Goal: Information Seeking & Learning: Find specific fact

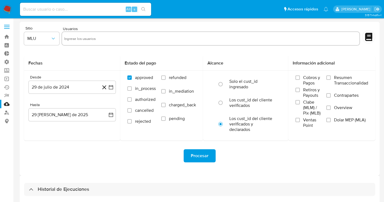
select select "10"
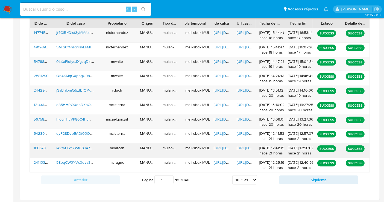
click at [246, 149] on span "https://docs.google.com/document/d/1wtvxJsW4iEM_1ZmZML175JQUfbjDIS85nGdzQkq2k-Q…" at bounding box center [255, 147] width 38 height 5
click at [282, 177] on button "Siguiente" at bounding box center [318, 179] width 79 height 9
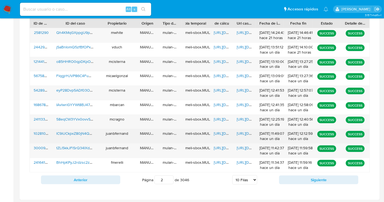
click at [242, 135] on div "https://docs.google.com/document/d/1-5Voplr5GgTrIFbw1fMFiJY9_ijU3nyj9Qje3ewUF7Y…" at bounding box center [244, 136] width 23 height 14
click at [243, 134] on span "https://docs.google.com/document/d/1-5Voplr5GgTrIFbw1fMFiJY9_ijU3nyj9Qje3ewUF7Y…" at bounding box center [255, 132] width 38 height 5
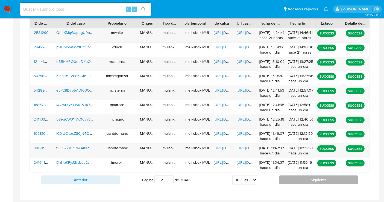
click at [291, 179] on button "Siguiente" at bounding box center [318, 179] width 79 height 9
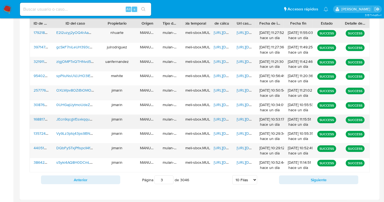
click at [247, 120] on span "https://docs.google.com/document/d/1gLYspkPQ42GmKh_zUiP5grD2GN9pis_SjceOLy2L9u4…" at bounding box center [255, 118] width 38 height 5
click at [292, 177] on button "Siguiente" at bounding box center [318, 179] width 79 height 9
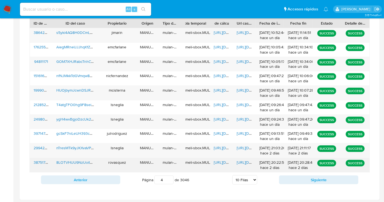
click at [249, 161] on span "[URL][DOMAIN_NAME]" at bounding box center [255, 161] width 38 height 5
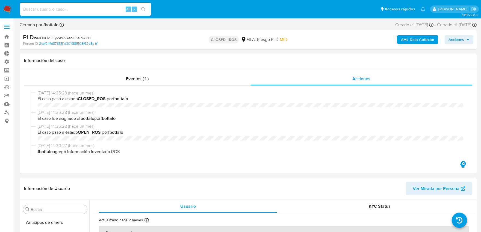
select select "10"
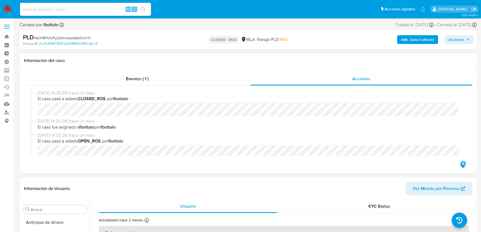
scroll to position [257, 0]
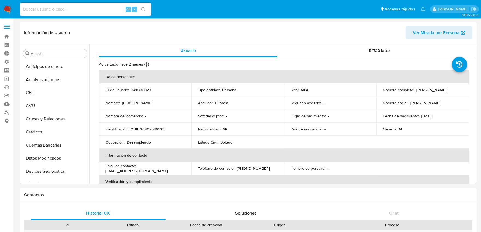
select select "10"
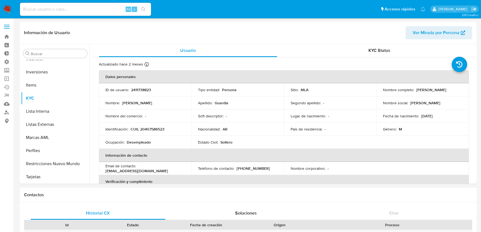
click at [10, 28] on label at bounding box center [7, 26] width 14 height 11
click at [0, 0] on input "checkbox" at bounding box center [0, 0] width 0 height 0
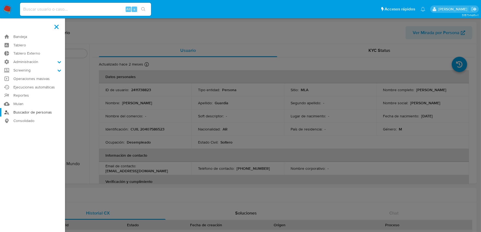
click at [32, 111] on link "Buscador de personas" at bounding box center [32, 112] width 65 height 8
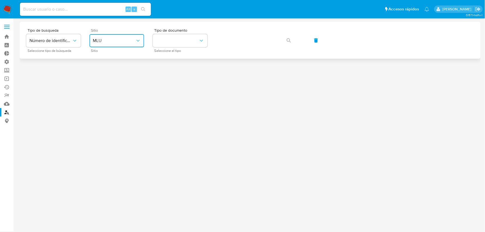
click at [119, 44] on button "MLU" at bounding box center [117, 40] width 55 height 13
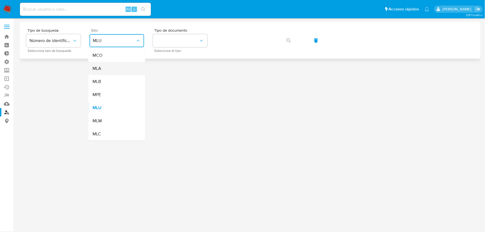
click at [114, 70] on div "MLA" at bounding box center [115, 68] width 45 height 13
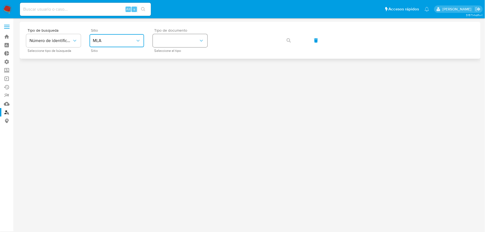
click at [170, 46] on button "identificationType" at bounding box center [180, 40] width 55 height 13
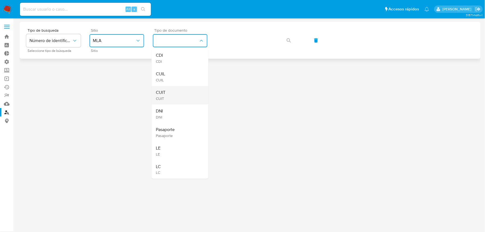
click at [167, 91] on div "CUIT CUIT" at bounding box center [178, 95] width 45 height 19
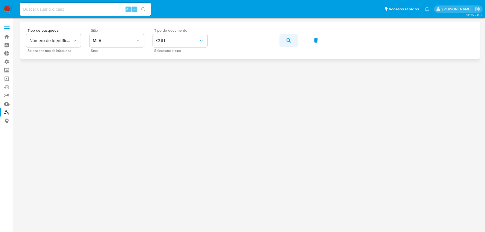
click at [289, 39] on icon "button" at bounding box center [289, 40] width 4 height 4
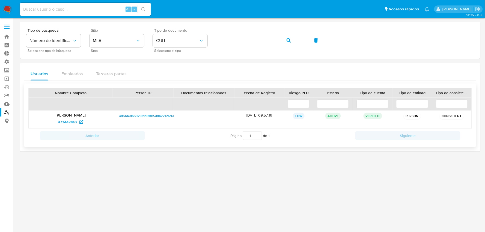
click at [79, 118] on p "[PERSON_NAME]" at bounding box center [70, 115] width 76 height 5
click at [75, 121] on span "473442462" at bounding box center [67, 122] width 19 height 9
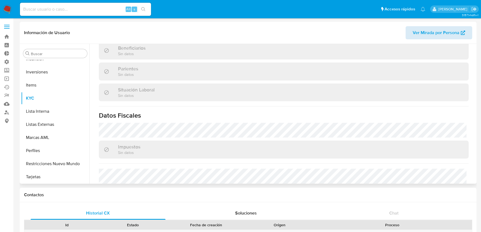
scroll to position [250, 0]
click at [449, 36] on span "Ver Mirada por Persona" at bounding box center [436, 32] width 47 height 13
select select "10"
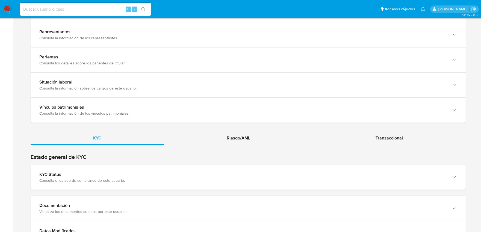
scroll to position [476, 0]
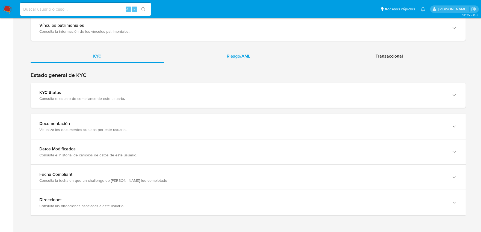
click at [239, 57] on span "Riesgo/AML" at bounding box center [238, 56] width 23 height 6
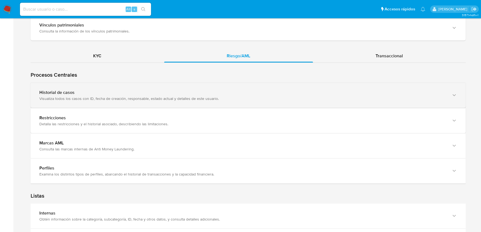
click at [149, 100] on div "Visualiza todos los casos con ID, fecha de creación, responsable, estado actual…" at bounding box center [242, 98] width 406 height 5
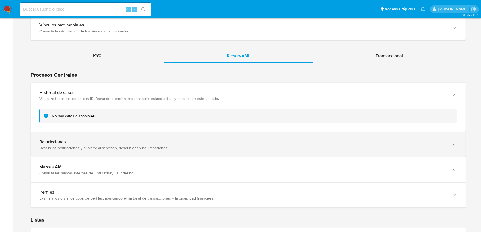
click at [152, 144] on div "Restricciones" at bounding box center [242, 141] width 406 height 5
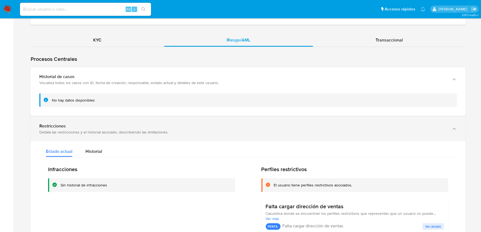
scroll to position [507, 0]
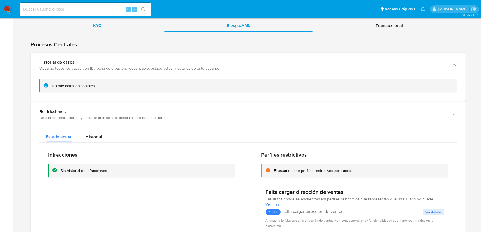
click at [97, 26] on span "KYC" at bounding box center [97, 25] width 8 height 6
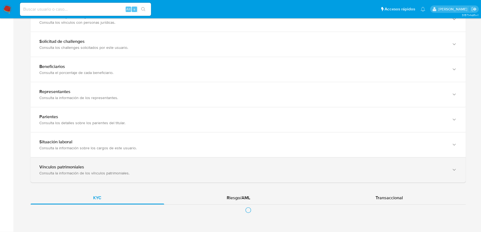
scroll to position [476, 0]
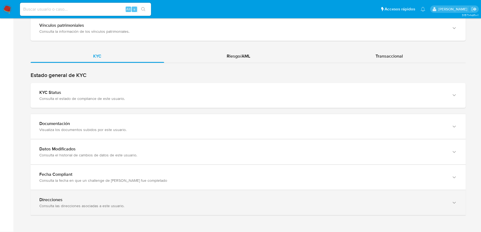
click at [108, 203] on div "Consulta las direcciones asociadas a este usuario." at bounding box center [242, 205] width 406 height 5
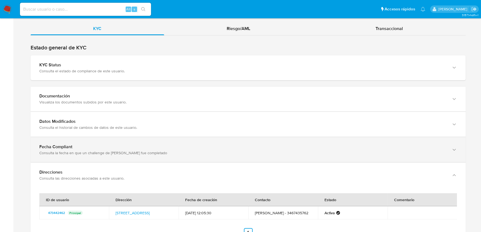
scroll to position [541, 0]
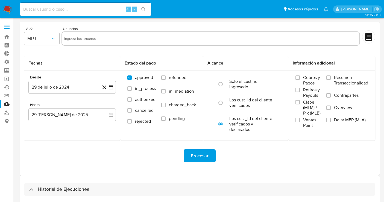
select select "10"
